Goal: Task Accomplishment & Management: Manage account settings

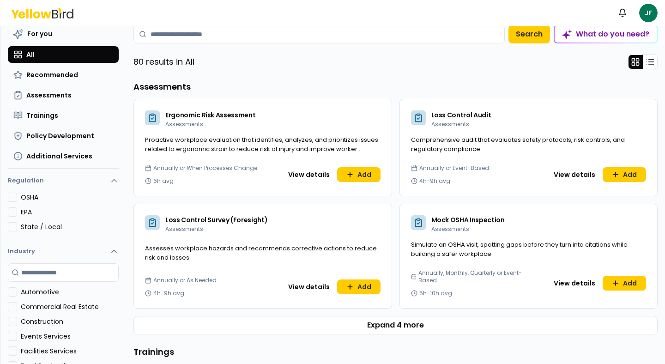
scroll to position [48, 0]
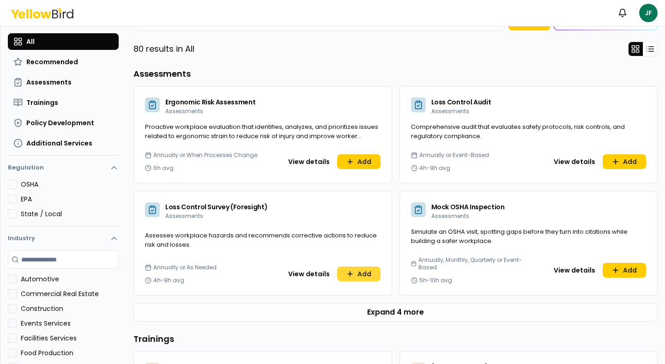
click at [354, 277] on button "Add" at bounding box center [358, 274] width 43 height 15
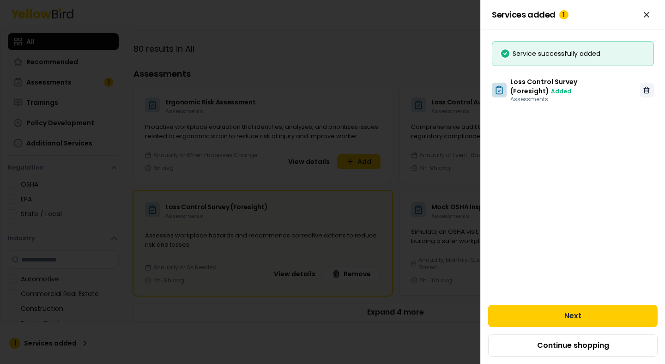
click at [649, 86] on icon at bounding box center [646, 89] width 7 height 7
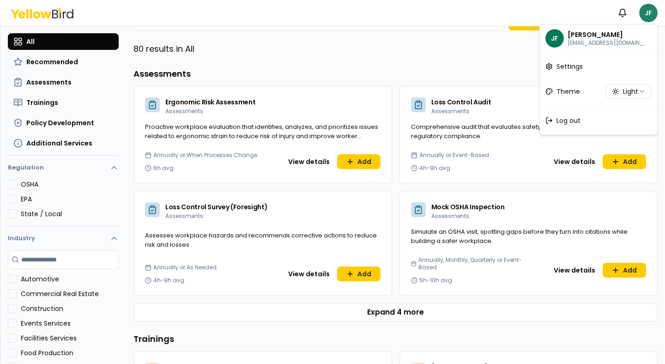
click at [645, 11] on html "Notifications JF Dashboard Explore services For you All Recommended Assessments…" at bounding box center [332, 182] width 665 height 364
click at [63, 18] on html "Notifications JF Dashboard Explore services For you All Recommended Assessments…" at bounding box center [332, 182] width 665 height 364
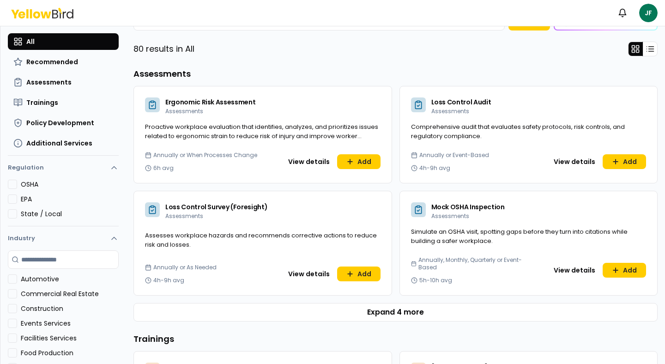
click at [63, 18] on icon at bounding box center [64, 14] width 3 height 7
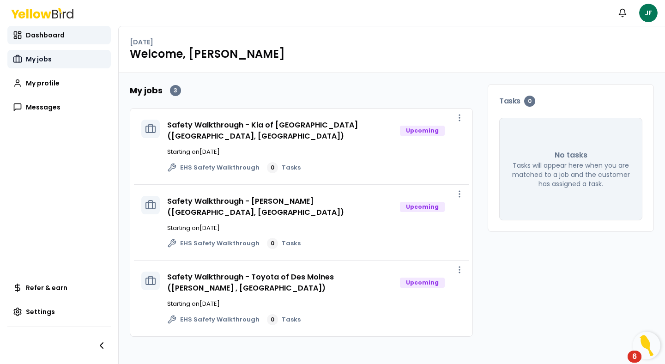
click at [75, 59] on link "My jobs" at bounding box center [58, 59] width 103 height 18
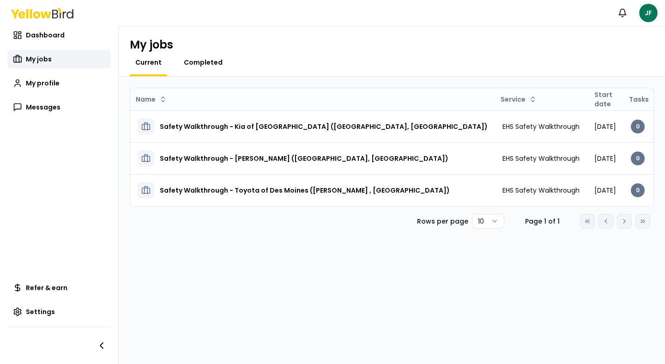
click at [200, 65] on span "Completed" at bounding box center [203, 62] width 39 height 9
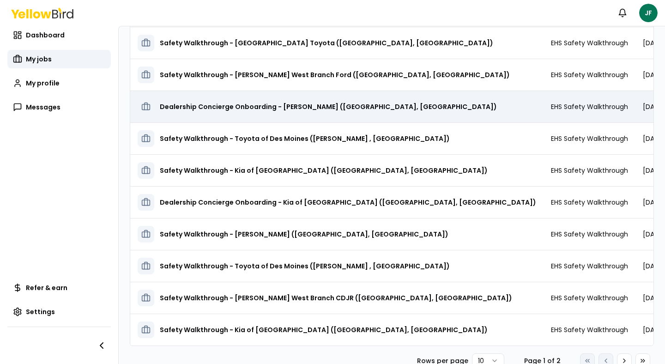
scroll to position [87, 0]
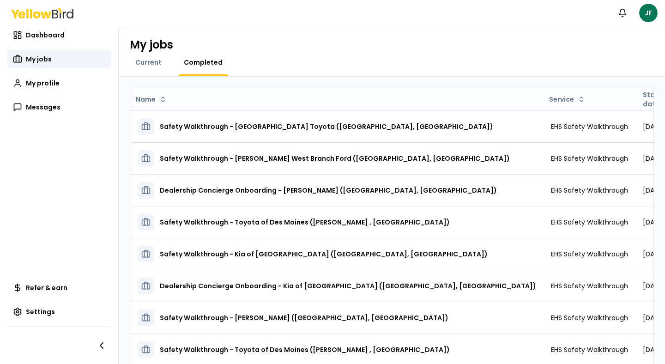
click at [137, 67] on div "Current" at bounding box center [148, 67] width 37 height 18
click at [139, 67] on span "Current" at bounding box center [148, 62] width 26 height 9
